Goal: Communication & Community: Answer question/provide support

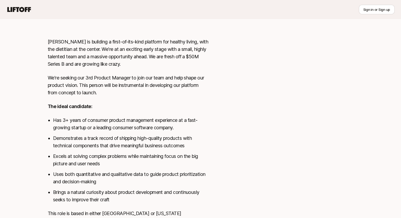
scroll to position [238, 0]
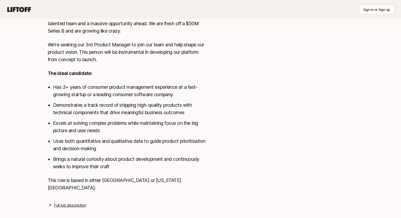
click at [70, 202] on link "Full job description" at bounding box center [70, 205] width 32 height 6
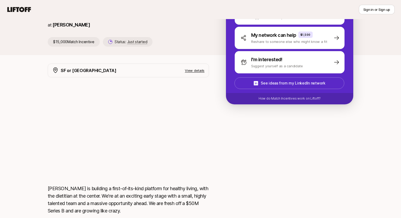
scroll to position [0, 0]
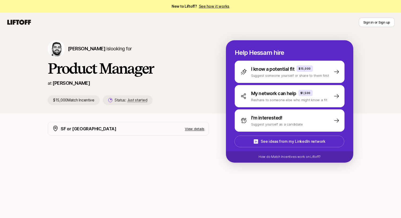
click at [194, 128] on p "View details" at bounding box center [195, 128] width 20 height 5
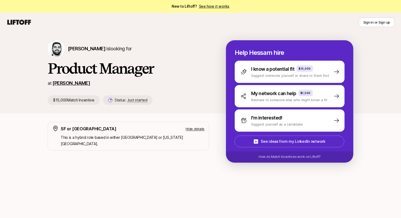
click at [56, 84] on link "[PERSON_NAME]" at bounding box center [70, 83] width 37 height 6
click at [309, 141] on p "See ideas from my LinkedIn network" at bounding box center [292, 141] width 64 height 6
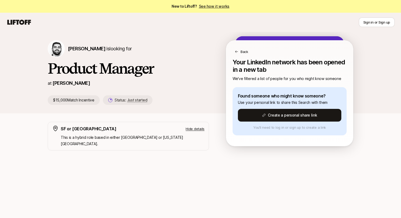
click at [246, 53] on p "Back" at bounding box center [244, 51] width 8 height 5
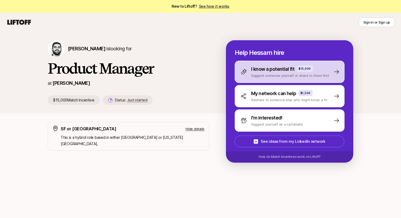
click at [270, 70] on p "I know a potential fit" at bounding box center [272, 68] width 43 height 7
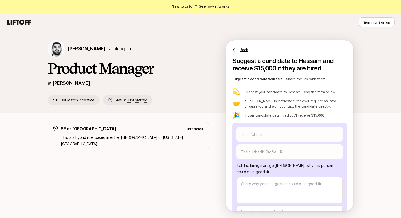
click at [309, 79] on p "Share the link with them" at bounding box center [305, 79] width 39 height 7
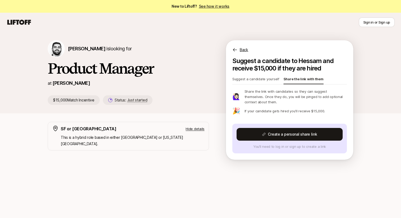
click at [248, 80] on p "Suggest a candidate yourself" at bounding box center [255, 79] width 47 height 7
type textarea "x"
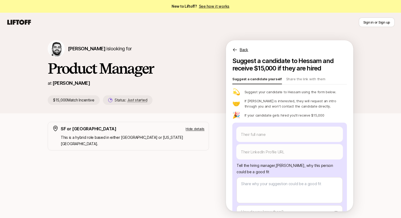
click at [17, 26] on div "Sign in or Sign up" at bounding box center [200, 22] width 388 height 10
click at [20, 20] on icon at bounding box center [18, 22] width 25 height 7
click at [219, 7] on link "See how it works" at bounding box center [214, 6] width 31 height 5
